Goal: Task Accomplishment & Management: Use online tool/utility

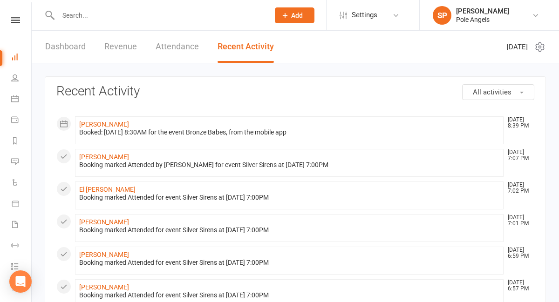
click at [139, 15] on input "text" at bounding box center [158, 15] width 207 height 13
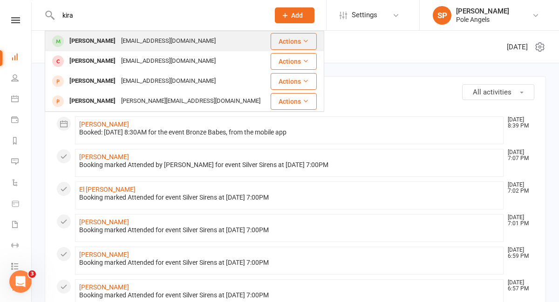
type input "kira"
click at [68, 50] on div "[PERSON_NAME] [EMAIL_ADDRESS][DOMAIN_NAME]" at bounding box center [158, 41] width 224 height 19
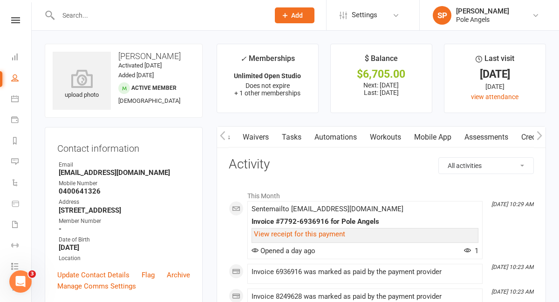
scroll to position [0, 188]
click at [399, 139] on link "Workouts" at bounding box center [383, 137] width 44 height 21
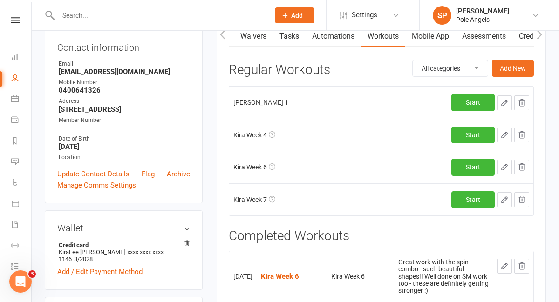
scroll to position [118, 0]
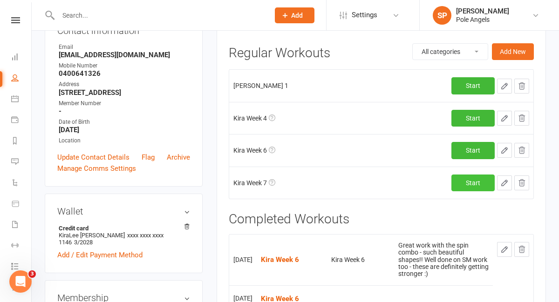
click at [471, 184] on link "Start" at bounding box center [472, 183] width 43 height 17
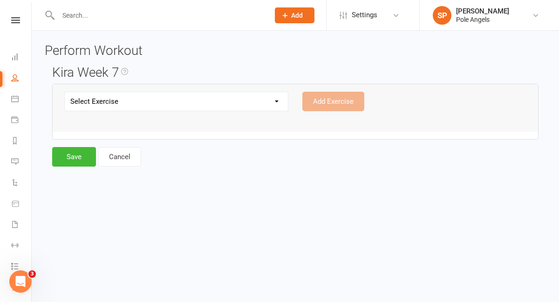
click at [270, 101] on select "Select Exercise [PERSON_NAME] Week 1 [PERSON_NAME] Week 2 [PERSON_NAME] 3 [PERS…" at bounding box center [176, 101] width 223 height 19
select select "12439"
click at [65, 92] on select "Select Exercise [PERSON_NAME] Week 1 [PERSON_NAME] Week 2 [PERSON_NAME] 3 [PERS…" at bounding box center [176, 101] width 223 height 19
click at [339, 98] on button "Add Exercise" at bounding box center [333, 102] width 62 height 20
select select
